Goal: Transaction & Acquisition: Purchase product/service

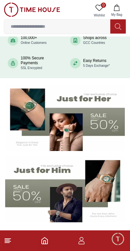
scroll to position [57, 0]
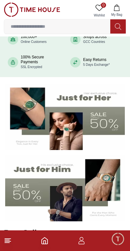
click at [77, 186] on img at bounding box center [64, 188] width 119 height 66
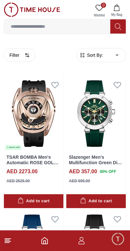
click at [115, 237] on span "Minimize live chat window" at bounding box center [117, 238] width 19 height 19
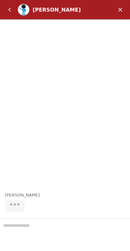
click at [121, 9] on em "Minimize" at bounding box center [119, 9] width 13 height 13
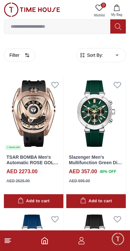
click at [78, 245] on footer at bounding box center [65, 240] width 130 height 21
click at [75, 241] on footer at bounding box center [65, 240] width 130 height 21
click at [11, 242] on icon at bounding box center [8, 241] width 8 height 8
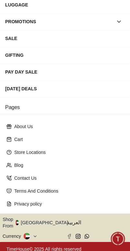
scroll to position [112, 0]
click at [38, 219] on button "Shop From [GEOGRAPHIC_DATA]" at bounding box center [38, 222] width 70 height 13
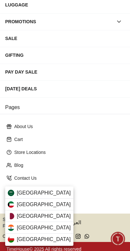
click at [37, 206] on div "[GEOGRAPHIC_DATA]" at bounding box center [39, 205] width 68 height 12
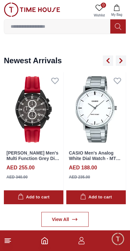
scroll to position [454, 0]
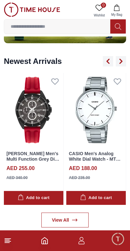
click at [11, 242] on icon at bounding box center [8, 241] width 8 height 8
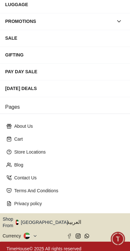
scroll to position [112, 0]
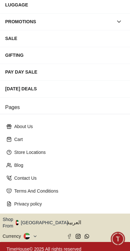
click at [38, 220] on button "Shop From [GEOGRAPHIC_DATA]" at bounding box center [38, 222] width 70 height 13
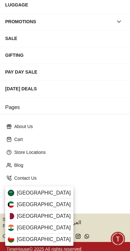
click at [19, 205] on span "[GEOGRAPHIC_DATA]" at bounding box center [44, 205] width 54 height 8
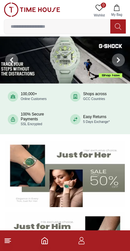
click at [116, 7] on icon "button" at bounding box center [116, 8] width 6 height 6
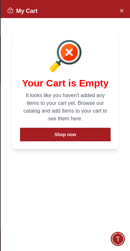
click at [116, 237] on span "Minimize live chat window" at bounding box center [117, 238] width 19 height 19
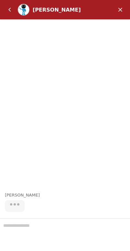
click at [68, 227] on div at bounding box center [65, 234] width 130 height 33
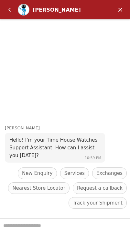
click at [70, 228] on textarea "We are here to help you" at bounding box center [65, 235] width 130 height 32
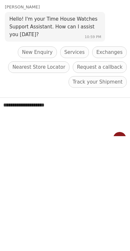
type textarea "**********"
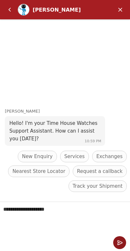
click at [119, 241] on em "Send" at bounding box center [119, 242] width 13 height 13
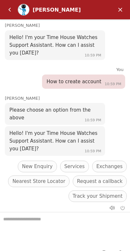
click at [41, 163] on span "New Enquiry" at bounding box center [37, 167] width 31 height 8
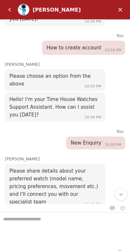
scroll to position [34, 0]
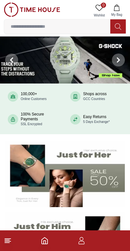
click at [80, 243] on icon "button" at bounding box center [81, 241] width 8 height 8
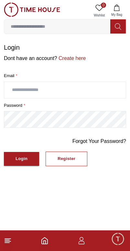
click at [74, 160] on div "Register" at bounding box center [66, 158] width 18 height 7
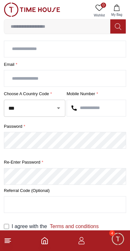
scroll to position [41, 0]
click at [36, 190] on label "Referral Code (Optional)" at bounding box center [65, 191] width 122 height 6
click at [33, 192] on label "Referral Code (Optional)" at bounding box center [65, 191] width 122 height 6
click at [64, 228] on link "Terms and conditions" at bounding box center [73, 226] width 52 height 5
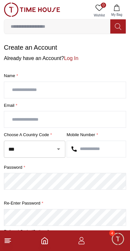
click at [11, 240] on icon at bounding box center [8, 241] width 8 height 8
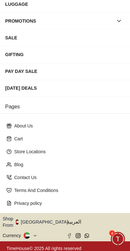
scroll to position [112, 0]
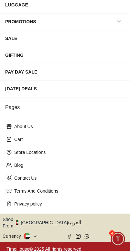
click at [33, 234] on icon at bounding box center [35, 236] width 5 height 5
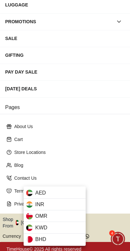
click at [46, 229] on span "KWD" at bounding box center [41, 228] width 12 height 8
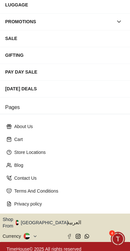
click at [116, 241] on span "Minimize live chat window" at bounding box center [117, 238] width 19 height 19
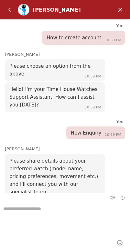
scroll to position [11, 0]
click at [113, 200] on em "Mute" at bounding box center [111, 197] width 13 height 13
click at [123, 196] on em "End chat" at bounding box center [122, 197] width 5 height 5
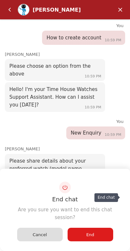
click at [86, 236] on span "End" at bounding box center [90, 234] width 8 height 5
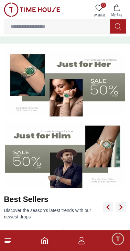
scroll to position [90, 0]
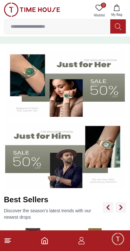
click at [27, 87] on img at bounding box center [64, 83] width 119 height 66
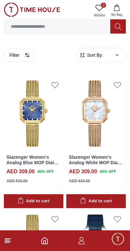
click at [93, 58] on span "Sort By:" at bounding box center [93, 55] width 17 height 6
click at [90, 57] on span "Sort By:" at bounding box center [93, 55] width 17 height 6
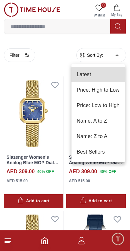
click at [92, 106] on li "Price: Low to High" at bounding box center [97, 105] width 53 height 15
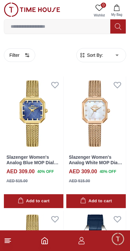
type input "*"
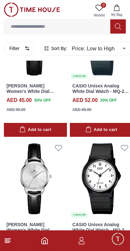
scroll to position [76, 0]
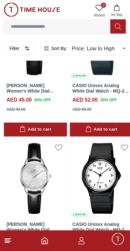
click at [5, 243] on icon at bounding box center [8, 241] width 8 height 8
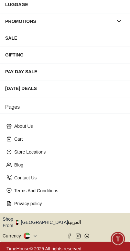
scroll to position [112, 0]
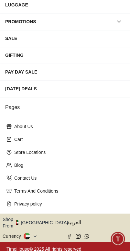
click at [39, 221] on button "Shop From [GEOGRAPHIC_DATA]" at bounding box center [38, 222] width 70 height 13
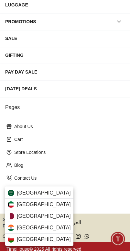
click at [41, 208] on div "[GEOGRAPHIC_DATA]" at bounding box center [39, 205] width 68 height 12
